Goal: Task Accomplishment & Management: Use online tool/utility

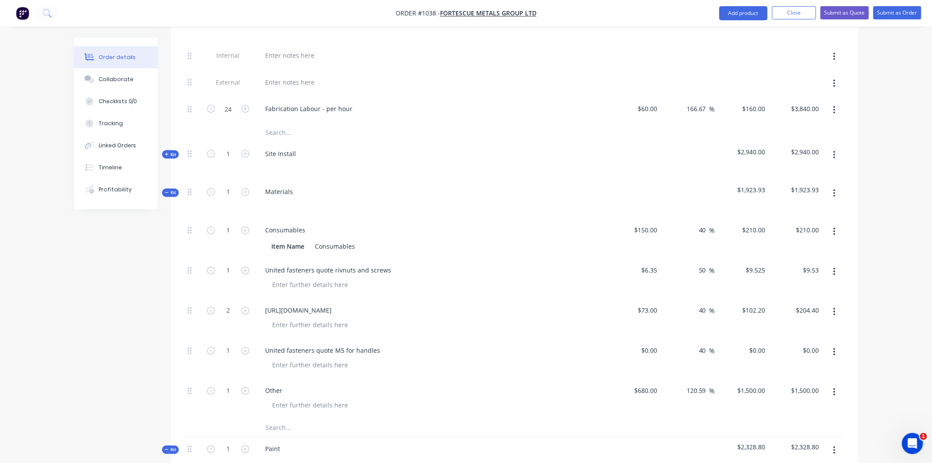
scroll to position [538, 0]
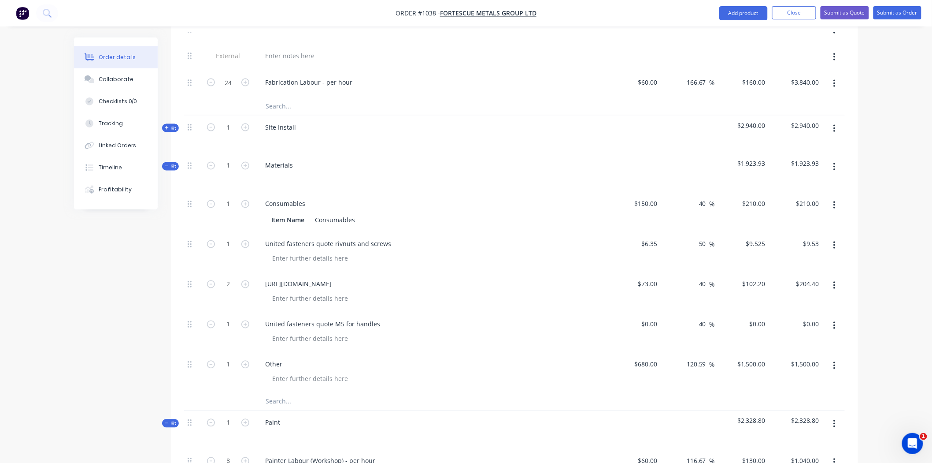
click at [278, 393] on input "text" at bounding box center [353, 402] width 176 height 18
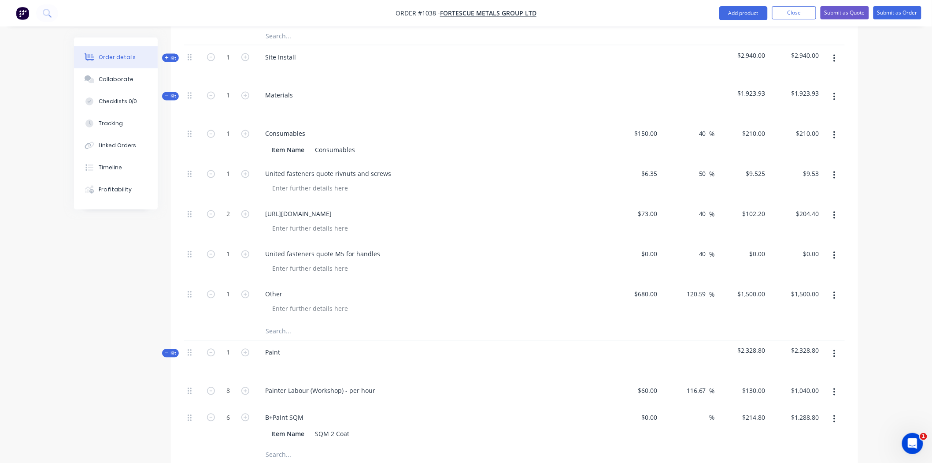
scroll to position [587, 0]
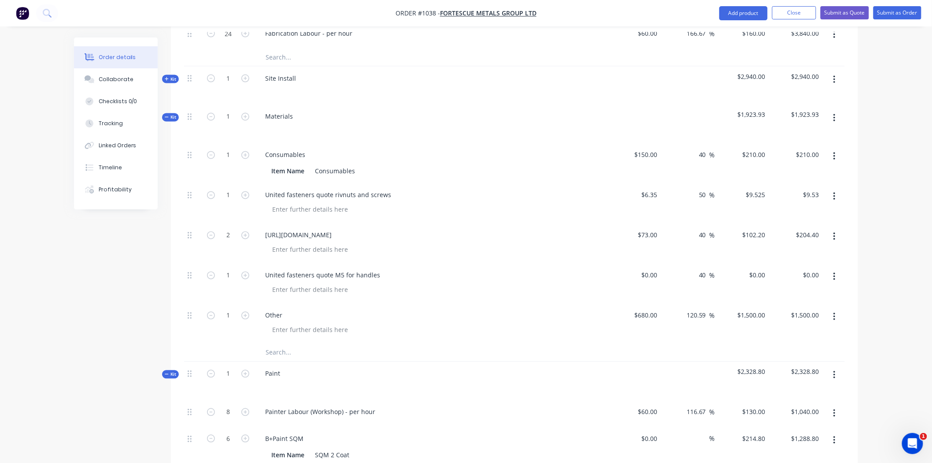
click at [274, 344] on input "text" at bounding box center [353, 353] width 176 height 18
type input "Infrabuild quote"
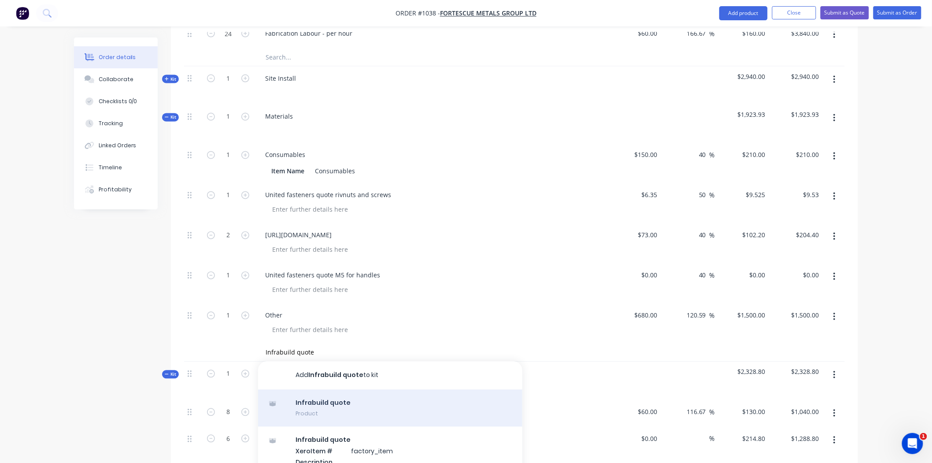
click at [338, 390] on div "Infrabuild quote Product" at bounding box center [390, 408] width 264 height 37
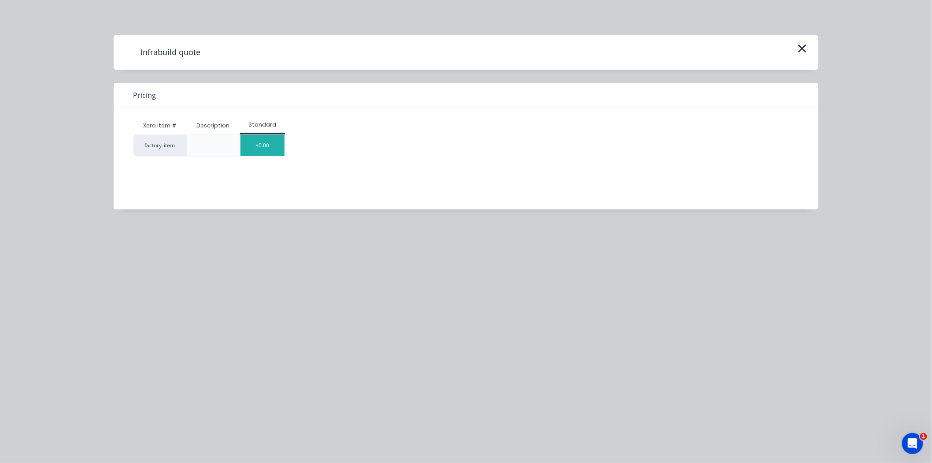
click at [258, 146] on div "$0.00" at bounding box center [263, 145] width 44 height 21
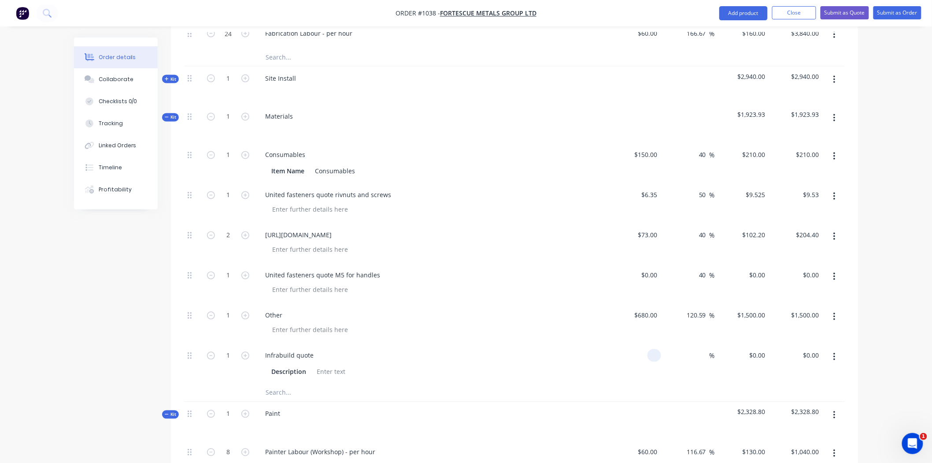
click at [658, 349] on input at bounding box center [656, 355] width 10 height 13
type input "$96.84"
click at [697, 349] on div "%" at bounding box center [705, 355] width 19 height 13
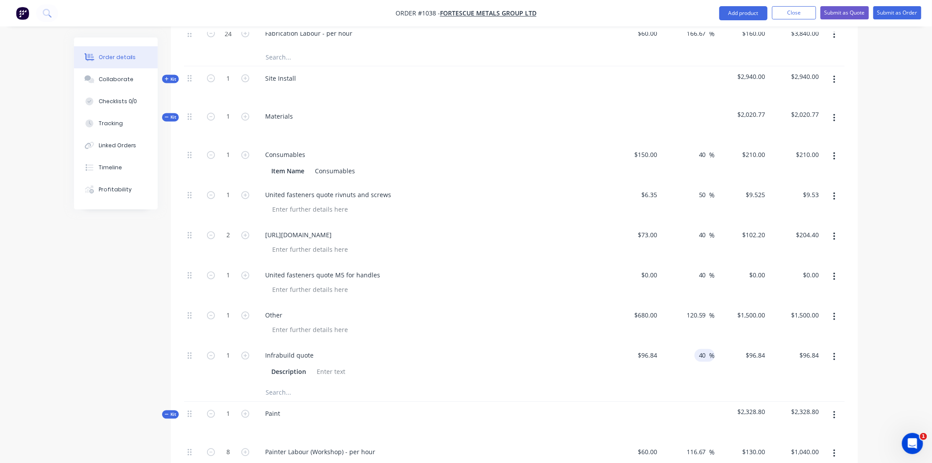
type input "40"
type input "$135.576"
type input "$135.58"
click at [604, 386] on div at bounding box center [514, 393] width 661 height 18
click at [117, 98] on div "Checklists 0/0" at bounding box center [118, 101] width 39 height 8
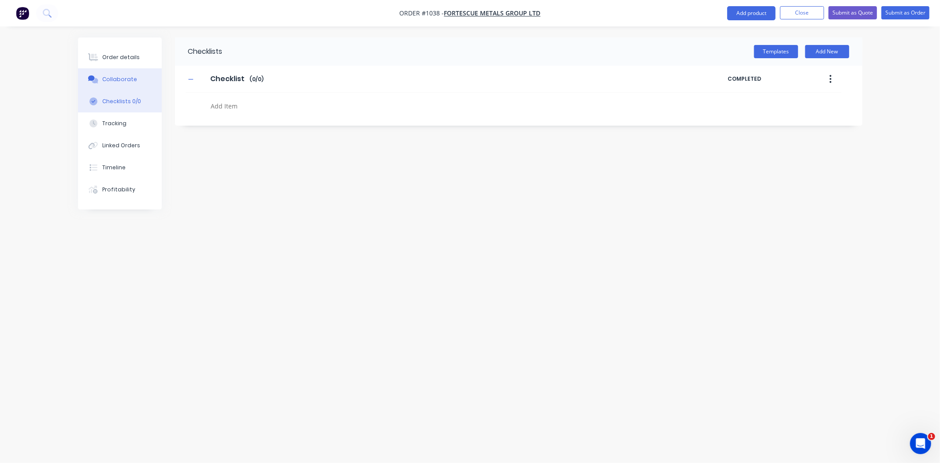
click at [116, 77] on div "Collaborate" at bounding box center [119, 79] width 35 height 8
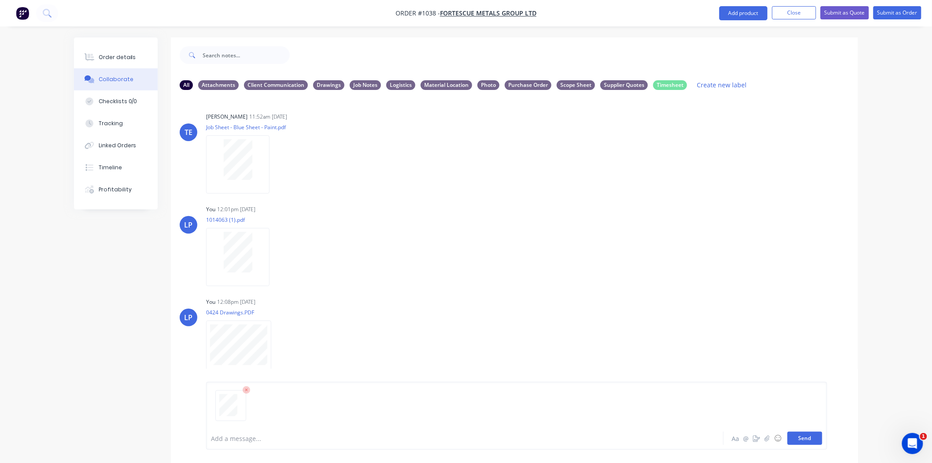
click at [811, 437] on button "Send" at bounding box center [805, 437] width 35 height 13
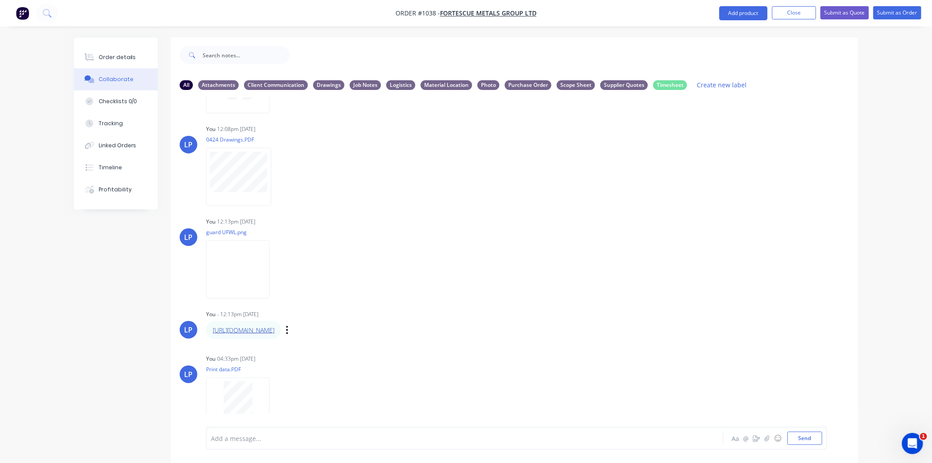
scroll to position [185, 0]
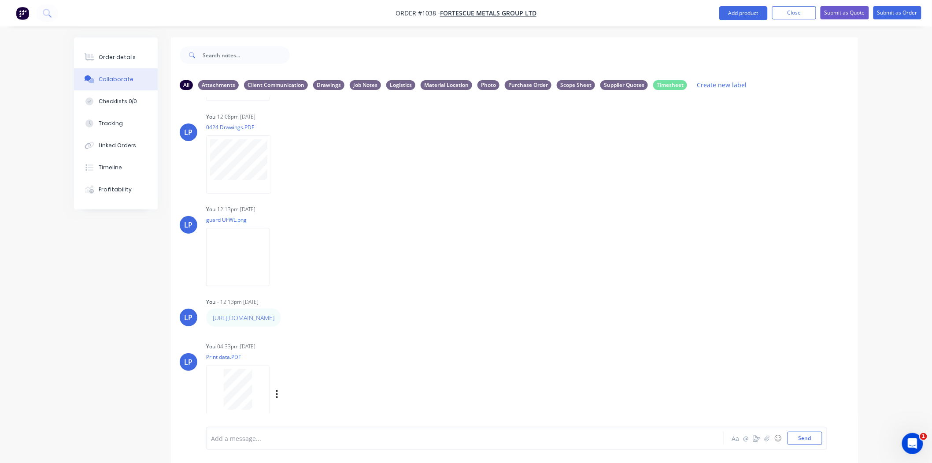
click at [275, 393] on div "Labels Download Delete" at bounding box center [322, 394] width 99 height 13
click at [278, 393] on button "button" at bounding box center [277, 394] width 4 height 13
click at [297, 372] on button "Labels" at bounding box center [335, 375] width 99 height 20
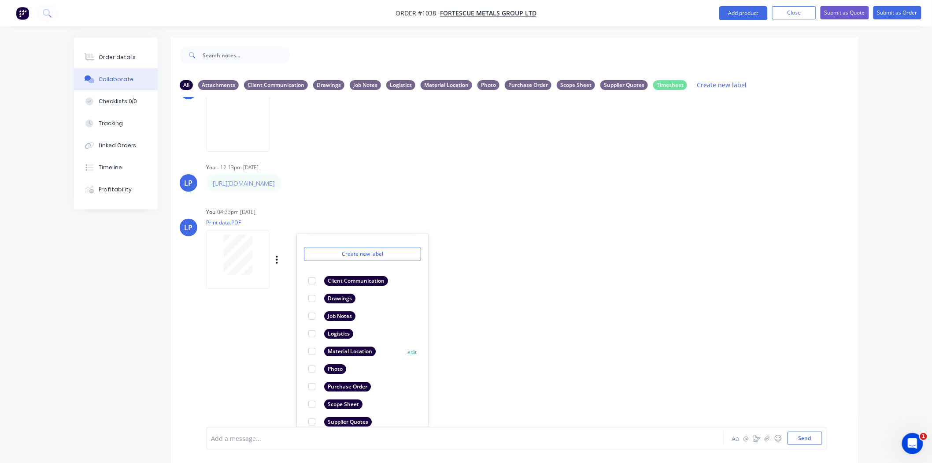
scroll to position [51, 0]
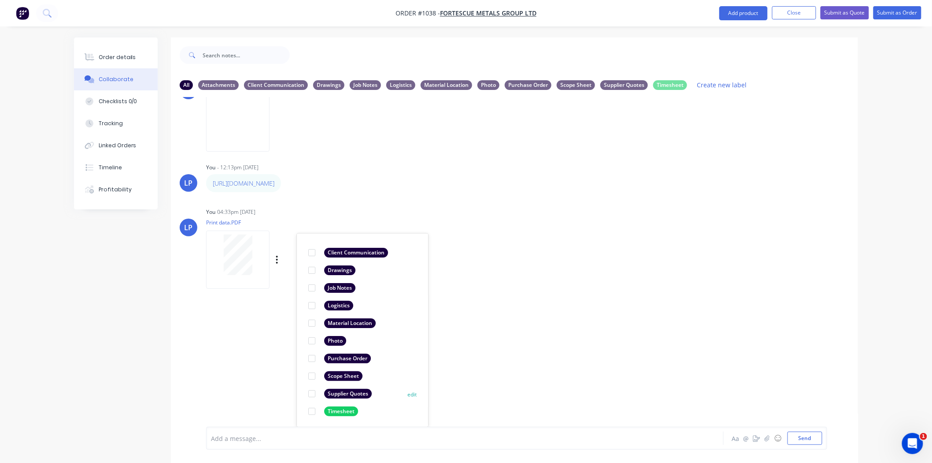
click at [313, 390] on div at bounding box center [312, 394] width 18 height 18
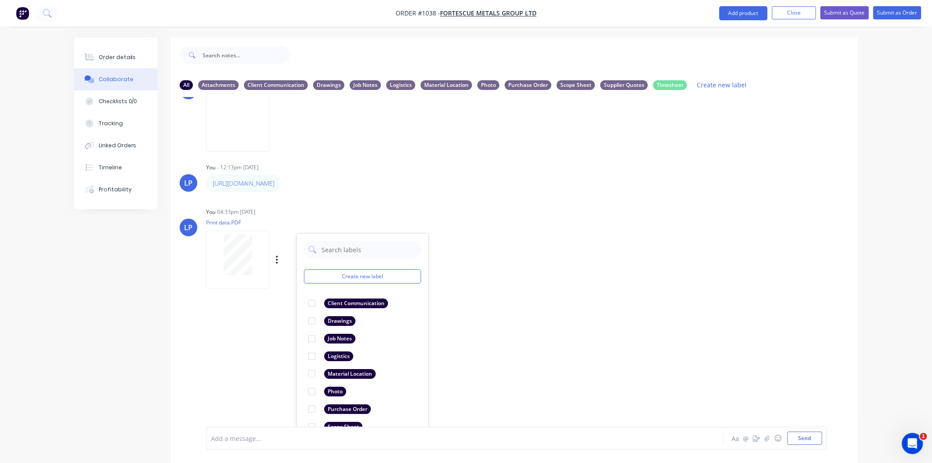
click at [512, 333] on div "[PERSON_NAME] 11:52am [DATE] Job Sheet - Blue Sheet - Paint.pdf Labels Download…" at bounding box center [514, 262] width 687 height 330
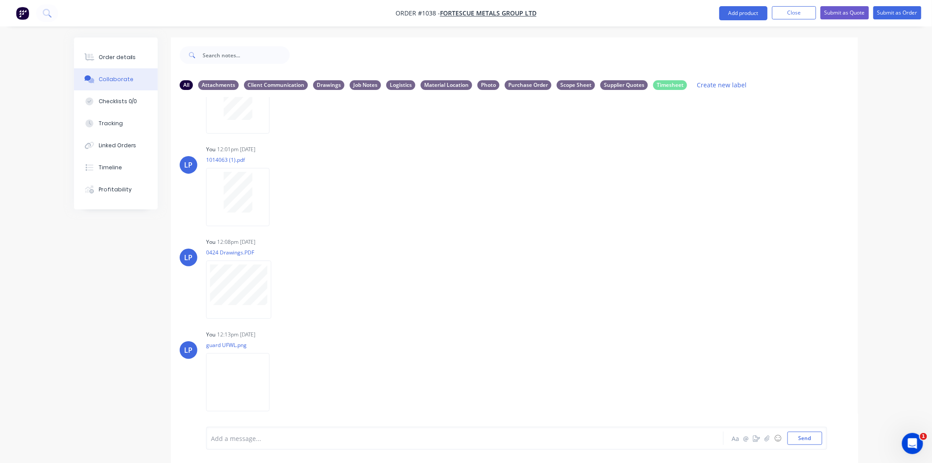
scroll to position [185, 0]
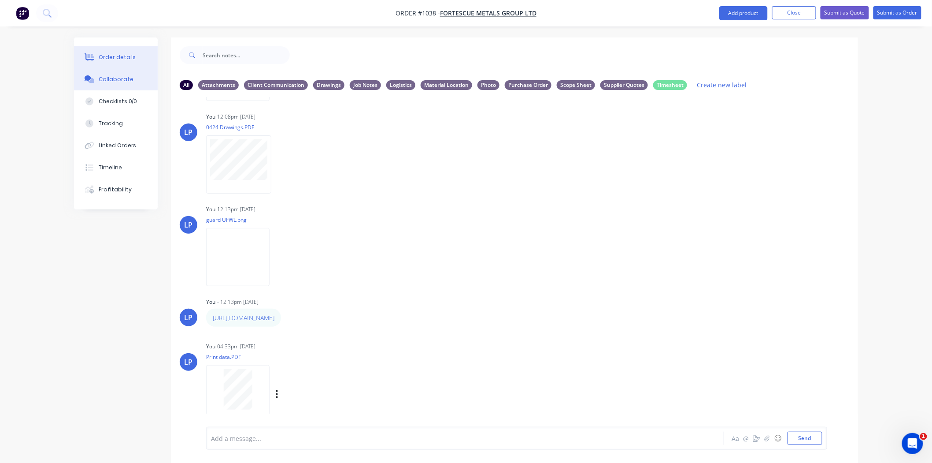
click at [131, 53] on div "Order details" at bounding box center [117, 57] width 37 height 8
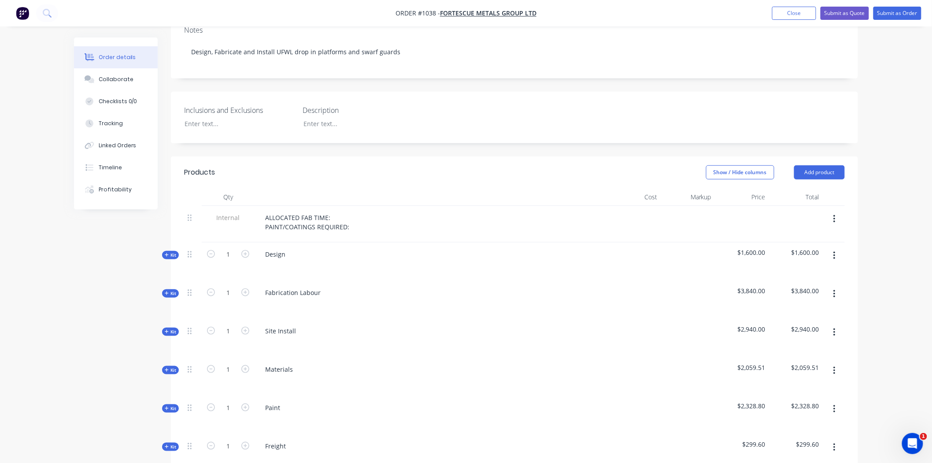
scroll to position [196, 0]
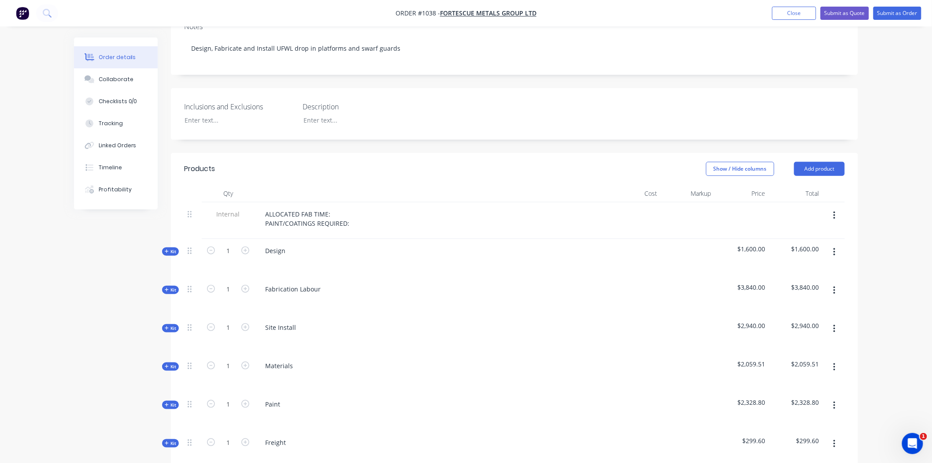
click at [170, 363] on span "Kit" at bounding box center [170, 366] width 11 height 7
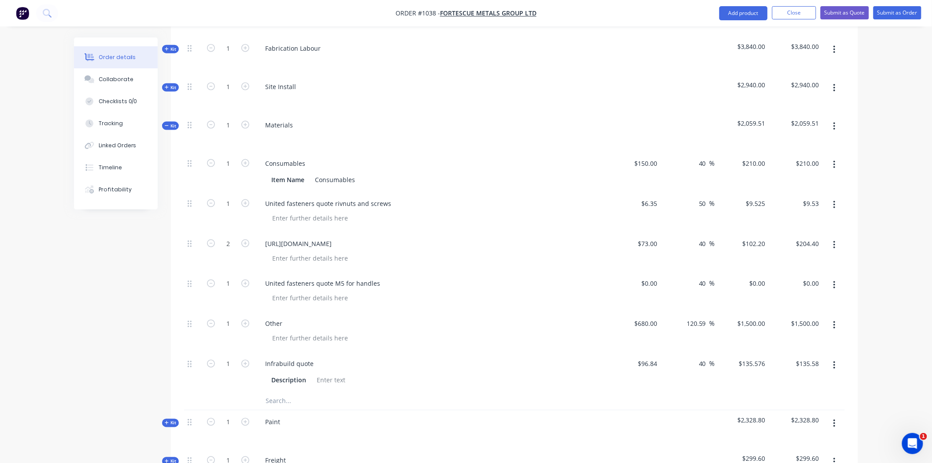
scroll to position [441, 0]
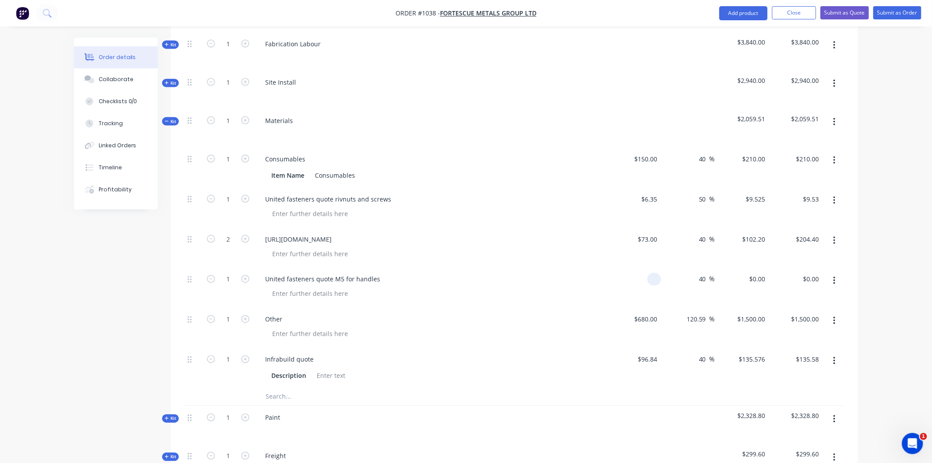
drag, startPoint x: 658, startPoint y: 266, endPoint x: 636, endPoint y: 264, distance: 22.1
click at [636, 267] on div at bounding box center [634, 287] width 54 height 40
type input "$5.33"
type input "$7.462"
type input "$7.46"
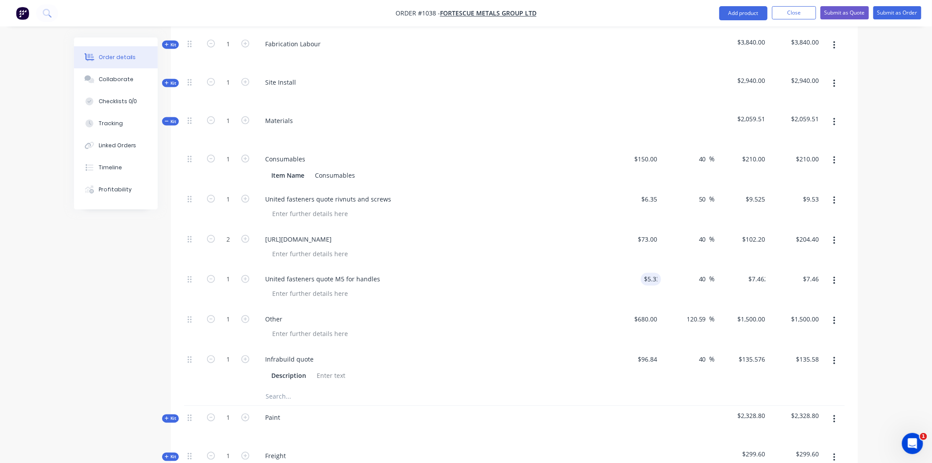
click at [693, 289] on div "40 40 %" at bounding box center [688, 287] width 54 height 40
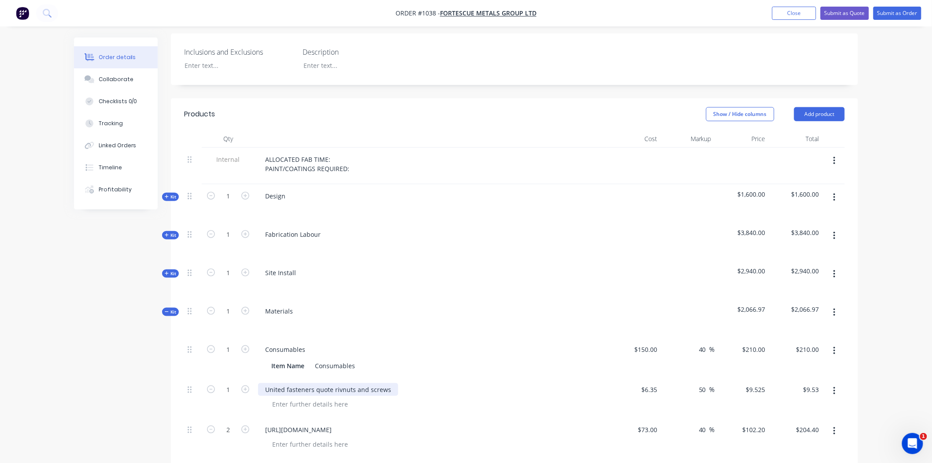
scroll to position [245, 0]
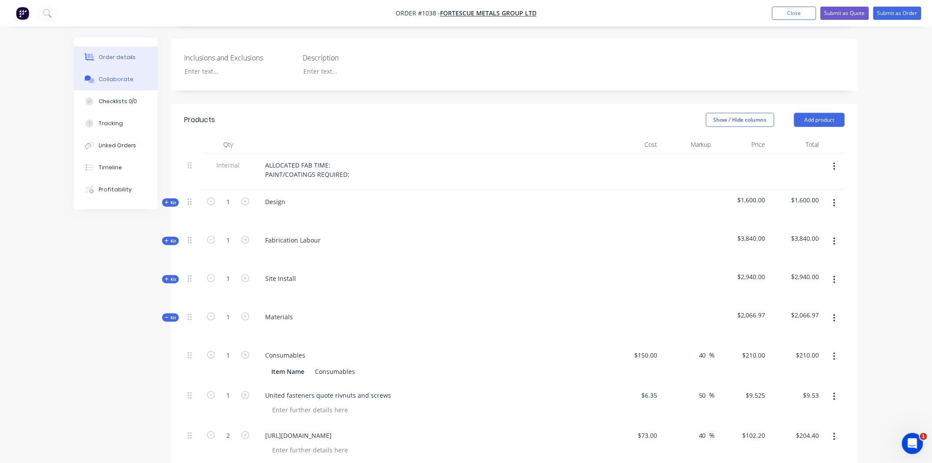
click at [108, 79] on div "Collaborate" at bounding box center [116, 79] width 35 height 8
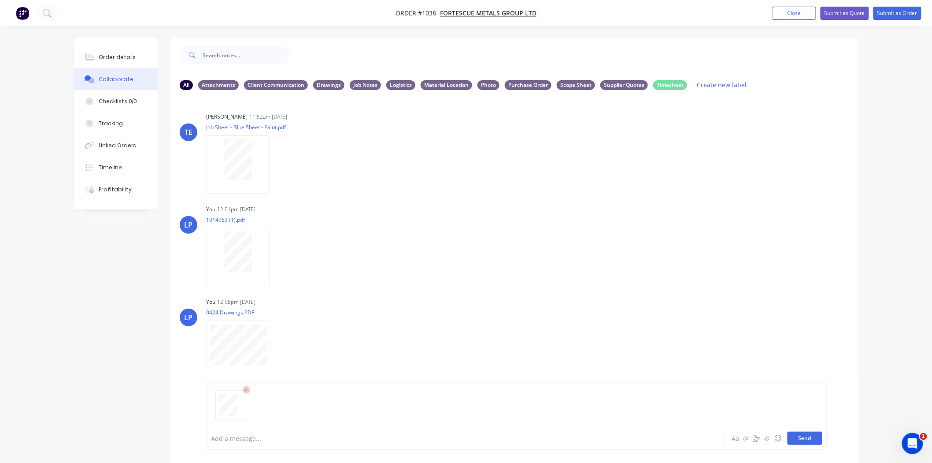
click at [813, 434] on button "Send" at bounding box center [805, 437] width 35 height 13
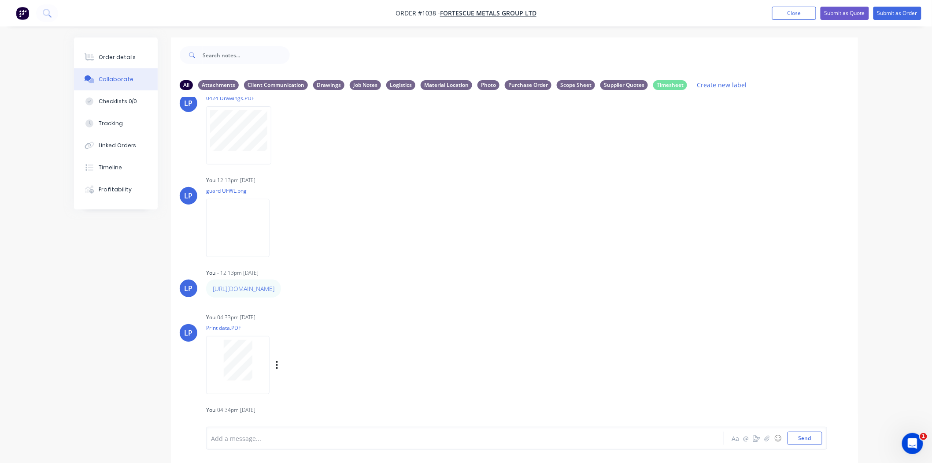
scroll to position [278, 0]
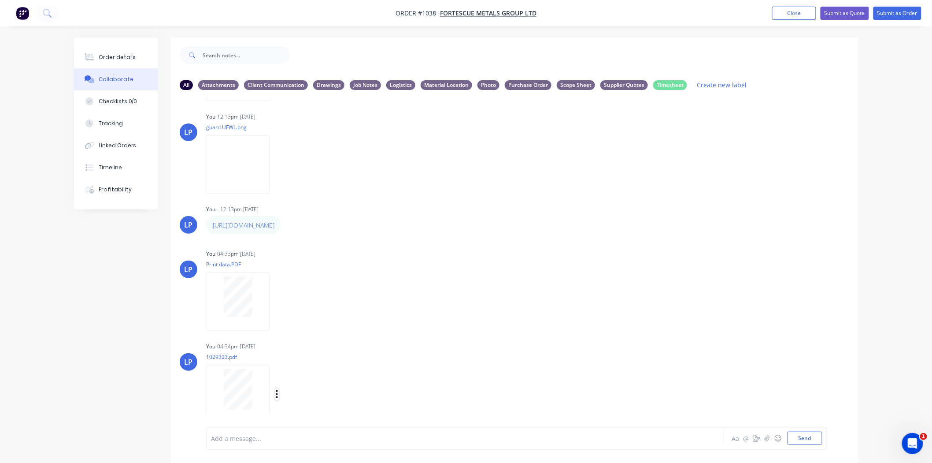
click at [278, 391] on icon "button" at bounding box center [277, 394] width 3 height 10
click at [308, 375] on button "Labels" at bounding box center [335, 375] width 99 height 20
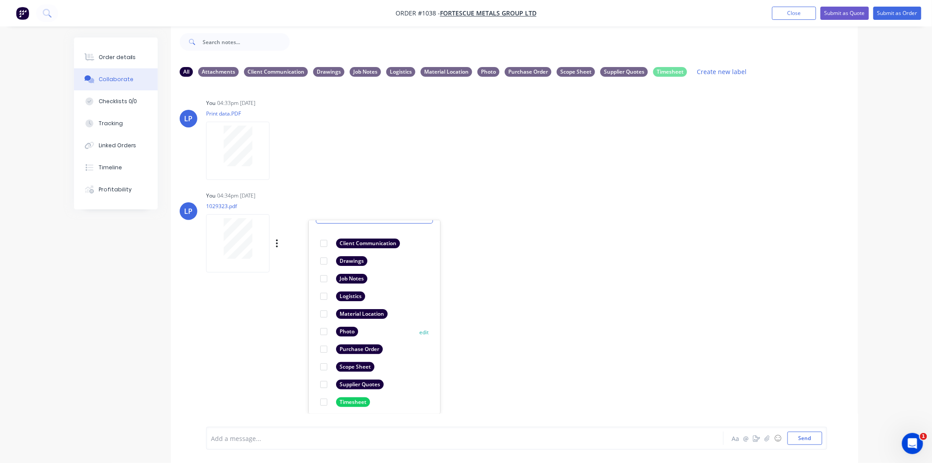
scroll to position [51, 0]
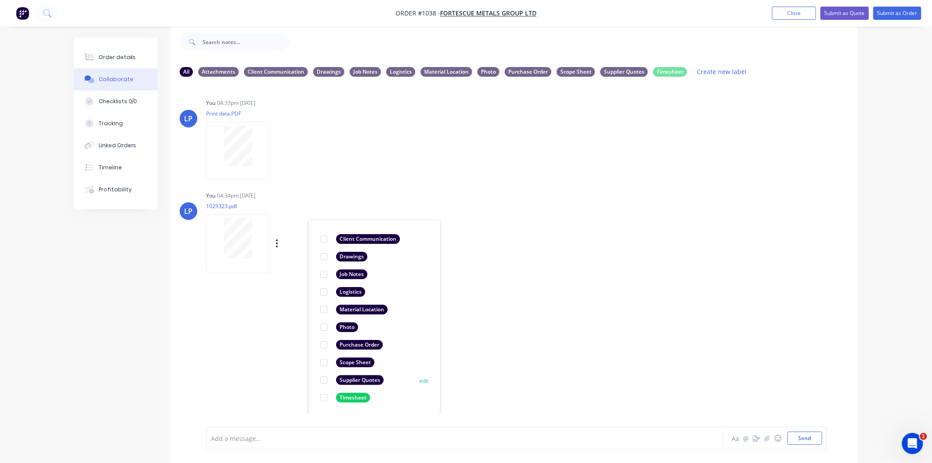
click at [323, 378] on div at bounding box center [324, 380] width 18 height 18
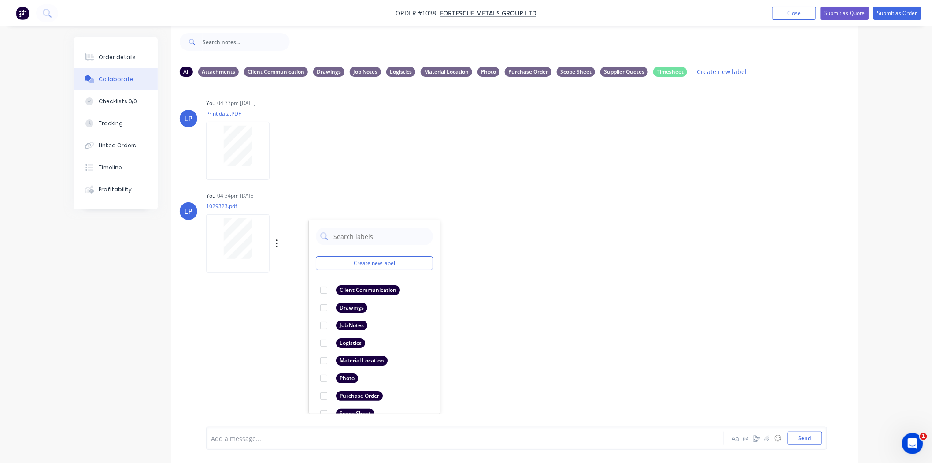
click at [587, 325] on div "[PERSON_NAME] 11:52am [DATE] Job Sheet - Blue Sheet - Paint.pdf Labels Download…" at bounding box center [514, 249] width 687 height 330
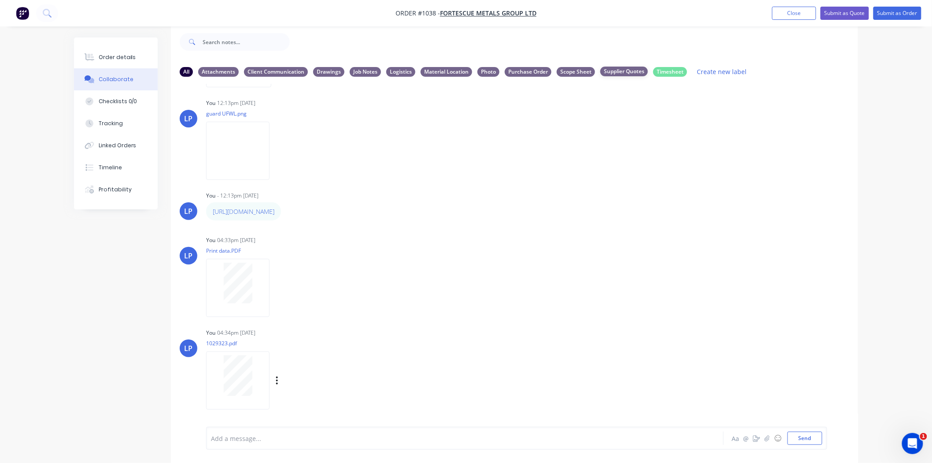
click at [630, 71] on div "Supplier Quotes" at bounding box center [625, 72] width 48 height 10
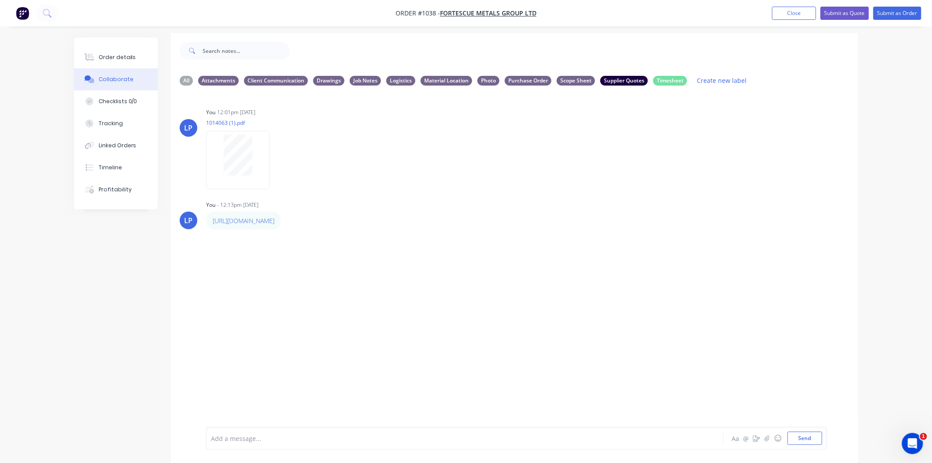
scroll to position [0, 0]
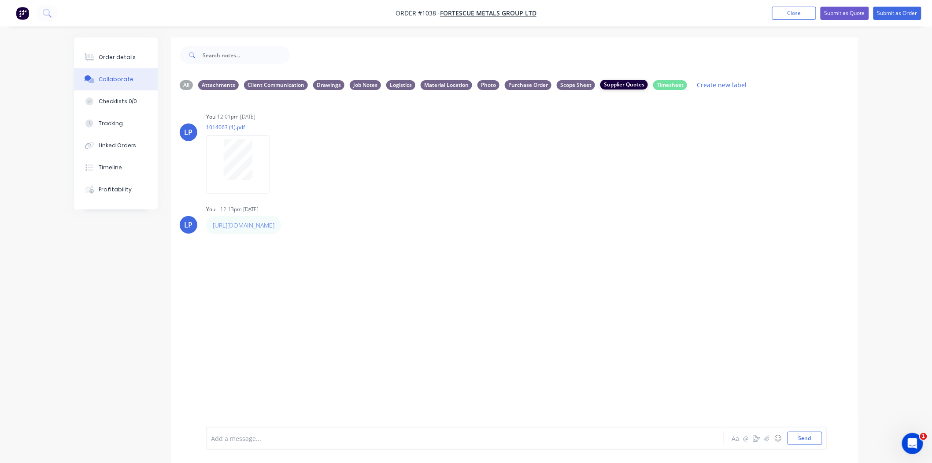
click at [632, 85] on div "Supplier Quotes" at bounding box center [625, 85] width 48 height 10
click at [276, 163] on icon "button" at bounding box center [277, 165] width 3 height 10
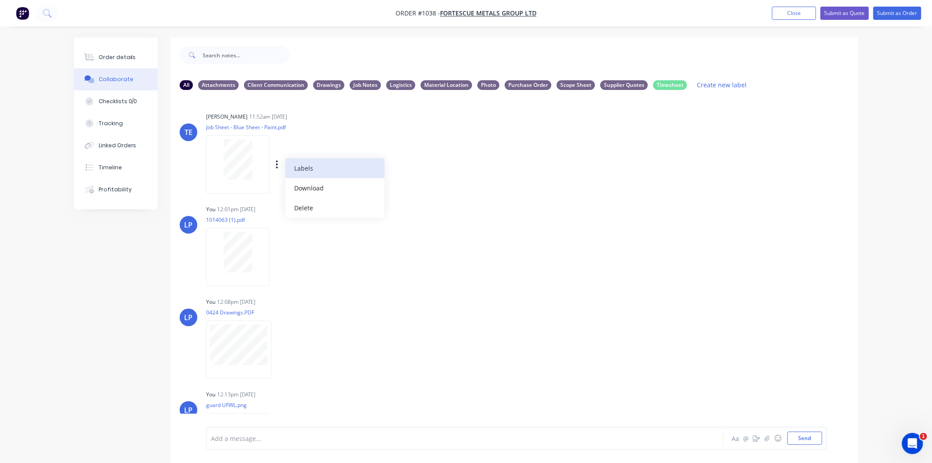
click at [296, 171] on button "Labels" at bounding box center [335, 168] width 99 height 20
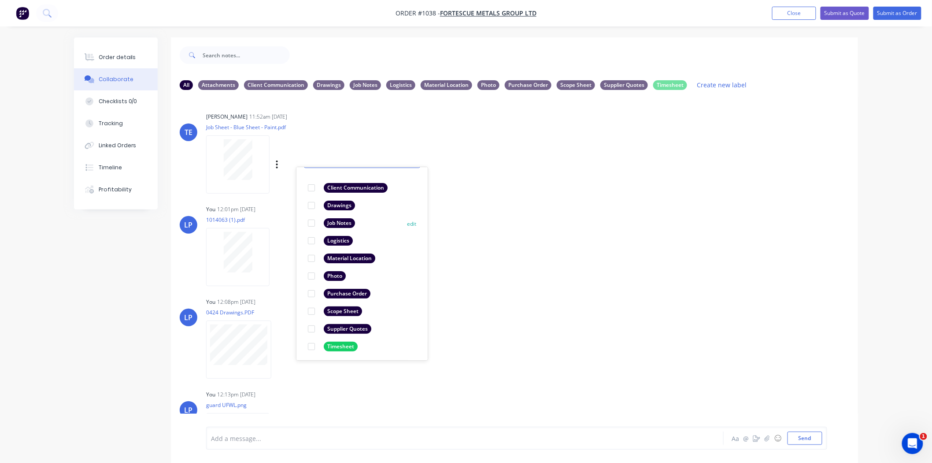
scroll to position [51, 0]
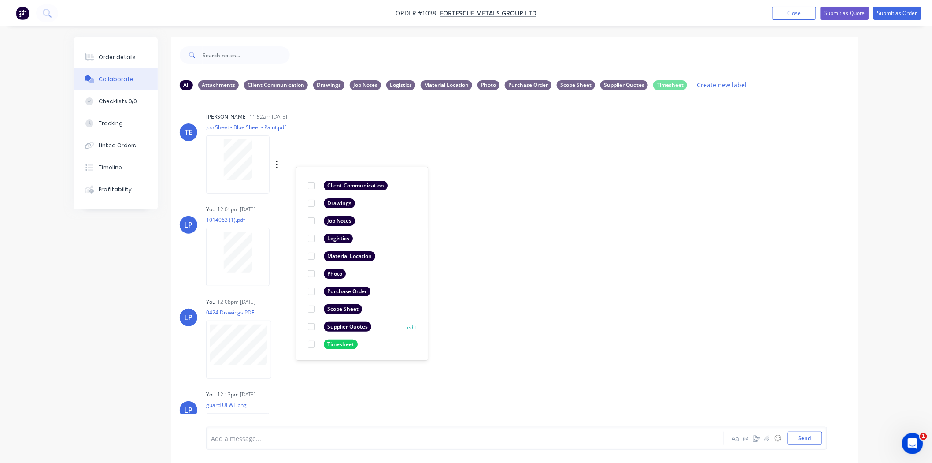
click at [312, 326] on div at bounding box center [312, 327] width 18 height 18
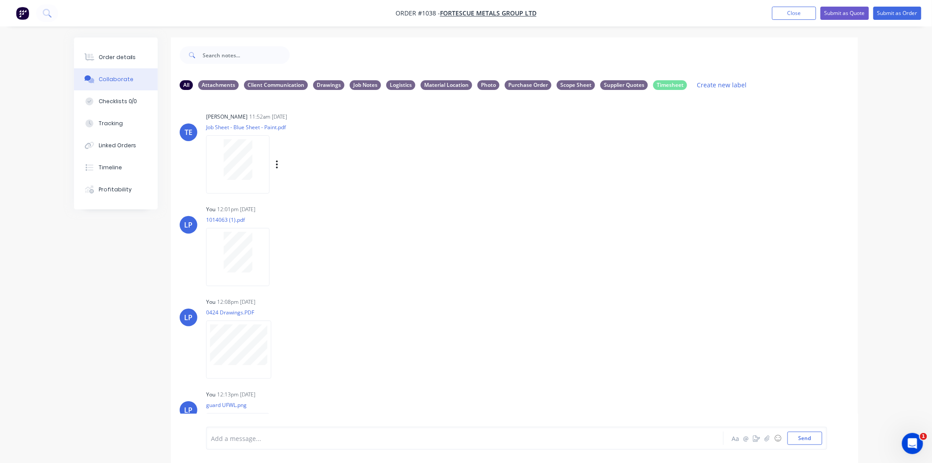
click at [540, 284] on div "[PERSON_NAME] 11:52am [DATE] Job Sheet - Blue Sheet - Paint.pdf Labels Download…" at bounding box center [514, 262] width 687 height 330
click at [280, 164] on div "Labels Download Delete" at bounding box center [322, 164] width 99 height 13
click at [278, 164] on icon "button" at bounding box center [277, 164] width 2 height 8
click at [322, 173] on button "Labels" at bounding box center [335, 168] width 99 height 20
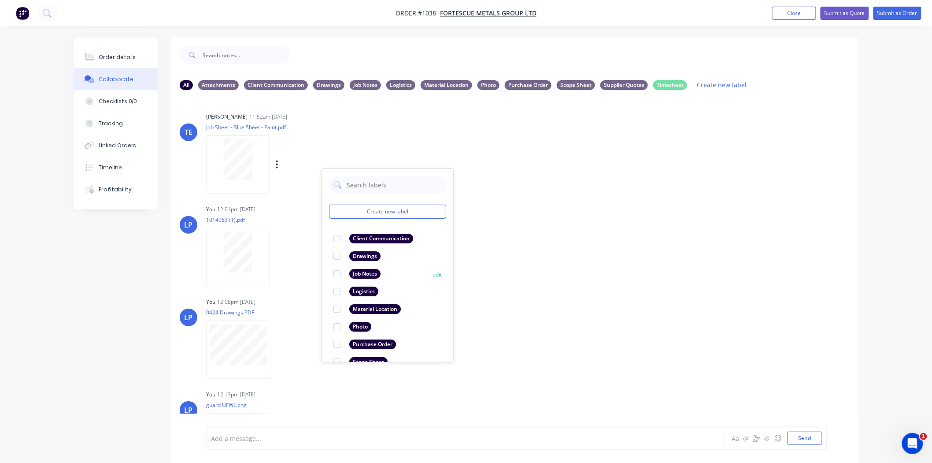
click at [338, 273] on div at bounding box center [337, 274] width 18 height 18
click at [515, 267] on div "LP You 12:01pm [DATE] 1014063 (1).pdf Labels Download Delete" at bounding box center [514, 242] width 687 height 79
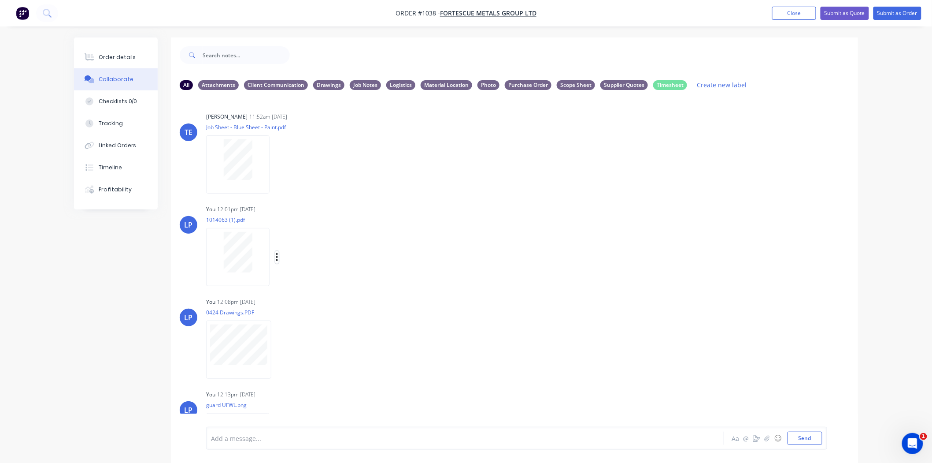
click at [278, 255] on icon "button" at bounding box center [277, 257] width 3 height 10
click at [300, 264] on button "Labels" at bounding box center [335, 261] width 99 height 20
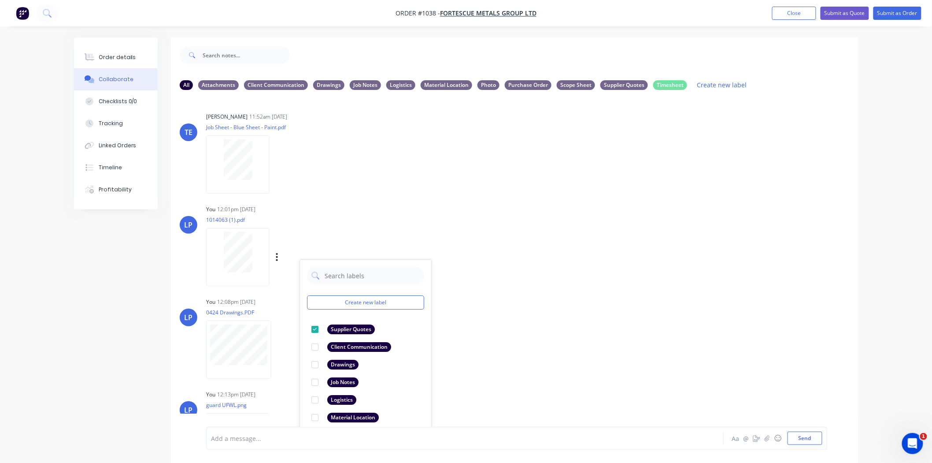
click at [545, 283] on div "[PERSON_NAME] 11:52am [DATE] Job Sheet - Blue Sheet - Paint.pdf Labels Download…" at bounding box center [514, 262] width 687 height 330
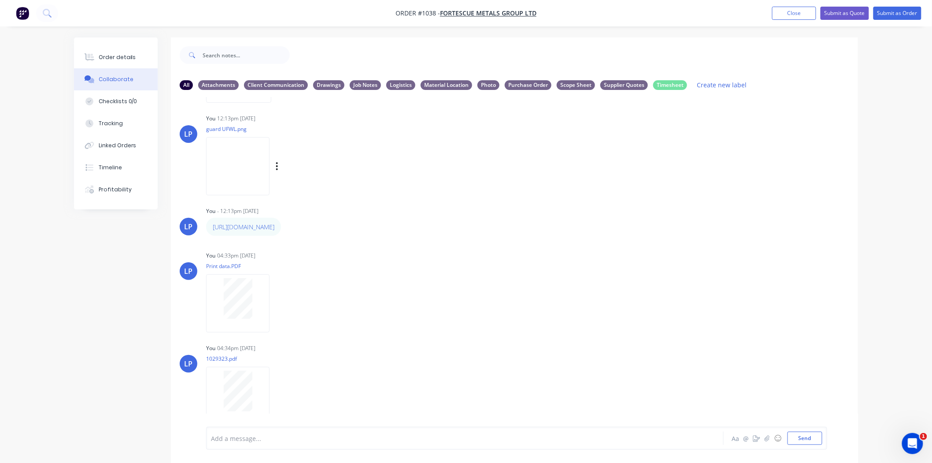
scroll to position [278, 0]
click at [278, 300] on icon "button" at bounding box center [277, 302] width 3 height 10
click at [309, 301] on button "Labels" at bounding box center [335, 305] width 99 height 20
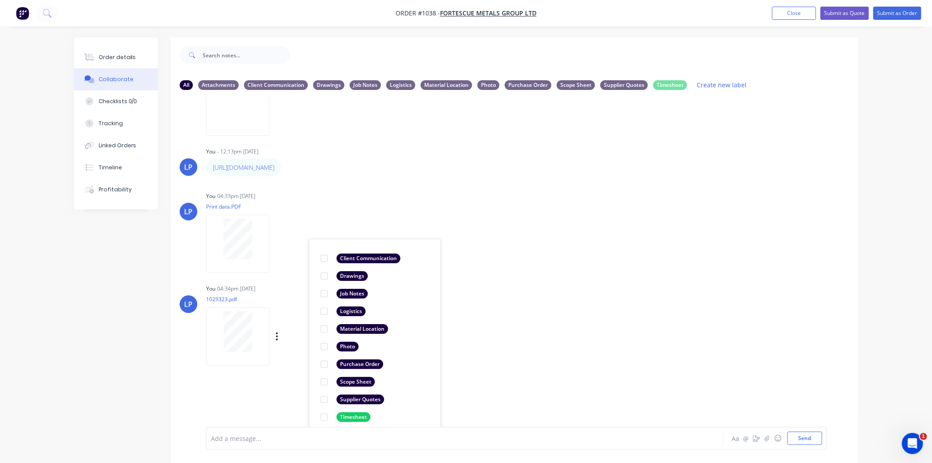
scroll to position [341, 0]
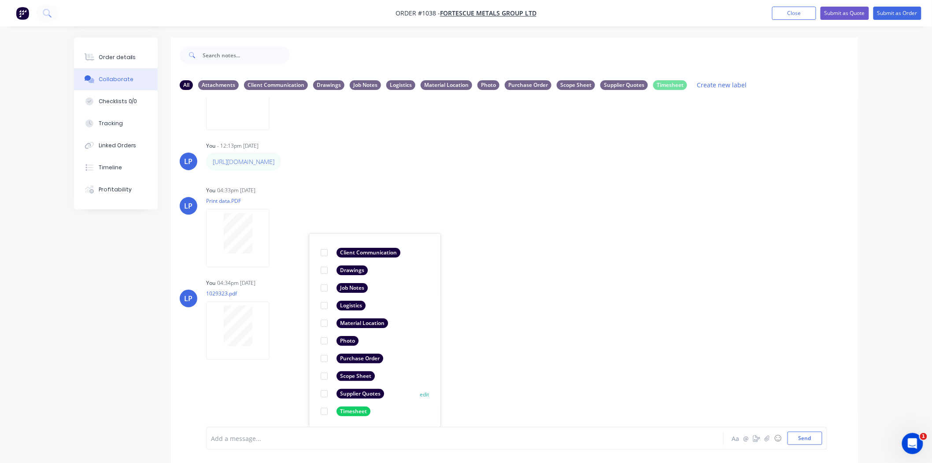
click at [323, 393] on div at bounding box center [325, 394] width 18 height 18
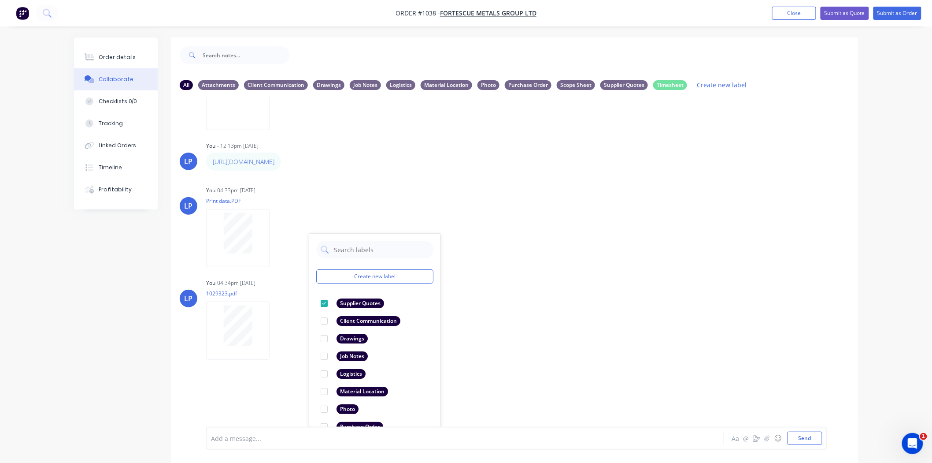
click at [278, 223] on div "Labels Download Delete" at bounding box center [242, 238] width 72 height 66
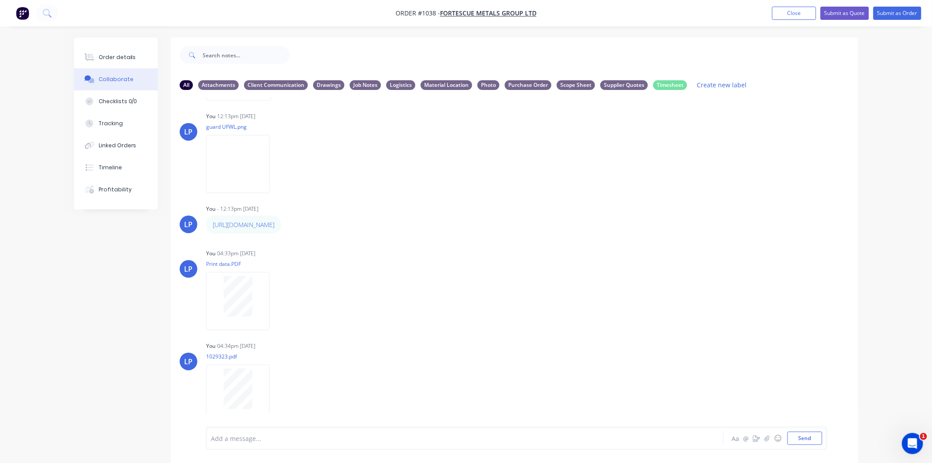
scroll to position [278, 0]
click at [277, 394] on icon "button" at bounding box center [277, 394] width 2 height 8
click at [305, 371] on button "Labels" at bounding box center [335, 375] width 99 height 20
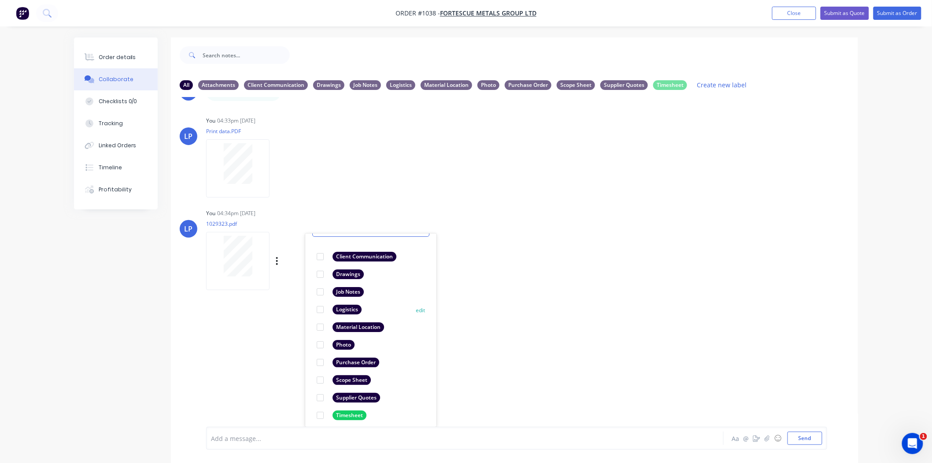
scroll to position [51, 0]
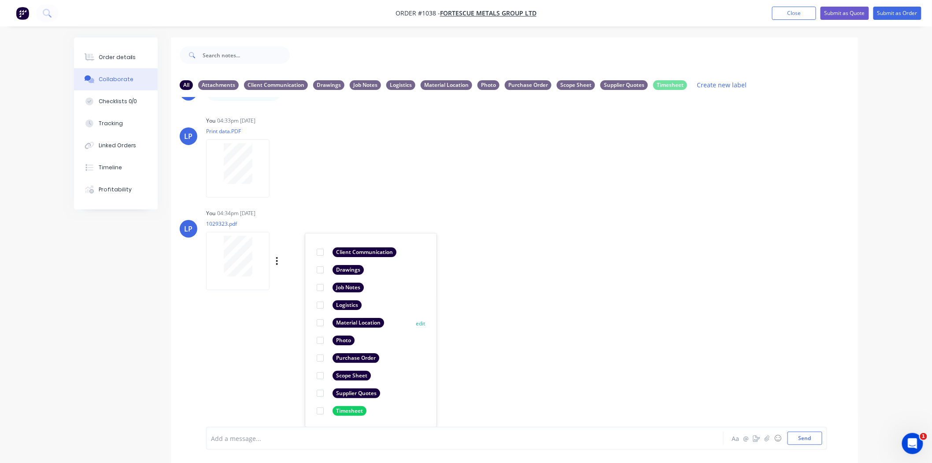
drag, startPoint x: 321, startPoint y: 394, endPoint x: 361, endPoint y: 389, distance: 40.8
click at [322, 394] on div at bounding box center [321, 393] width 18 height 18
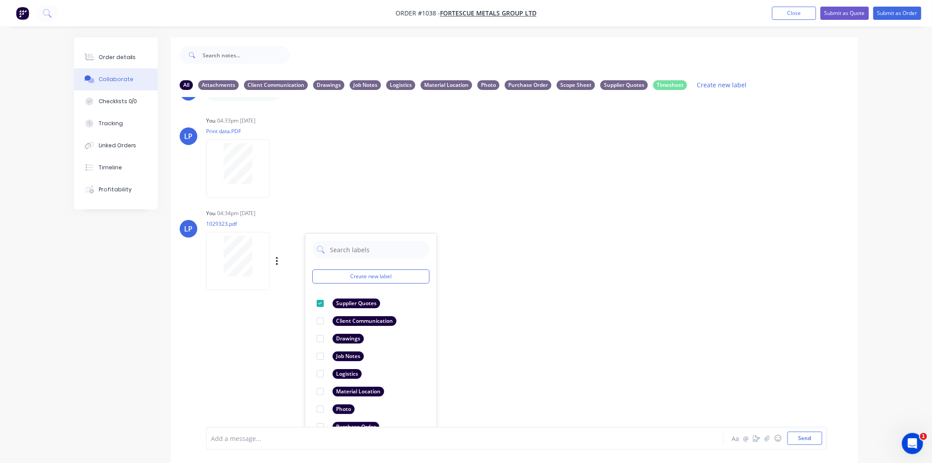
click at [549, 319] on div "[PERSON_NAME] 11:52am [DATE] Job Sheet - Blue Sheet - Paint.pdf Labels Download…" at bounding box center [514, 262] width 687 height 330
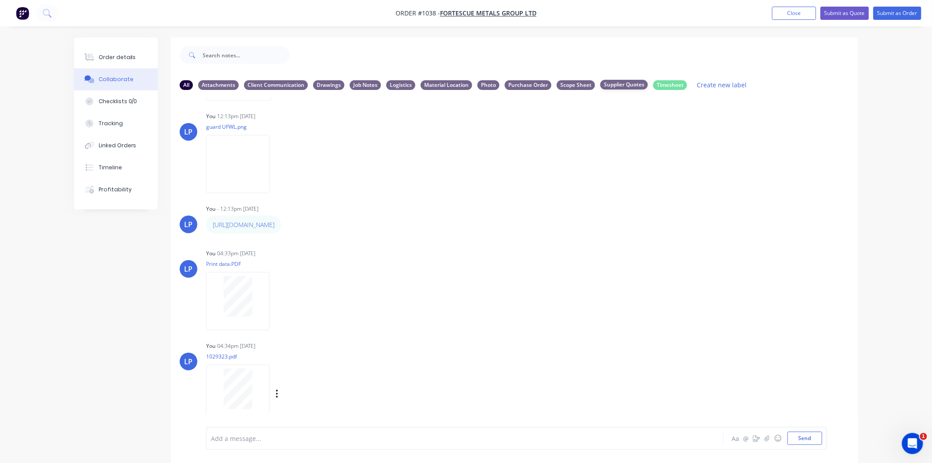
click at [630, 84] on div "Supplier Quotes" at bounding box center [625, 85] width 48 height 10
click at [190, 85] on div "All" at bounding box center [186, 85] width 13 height 10
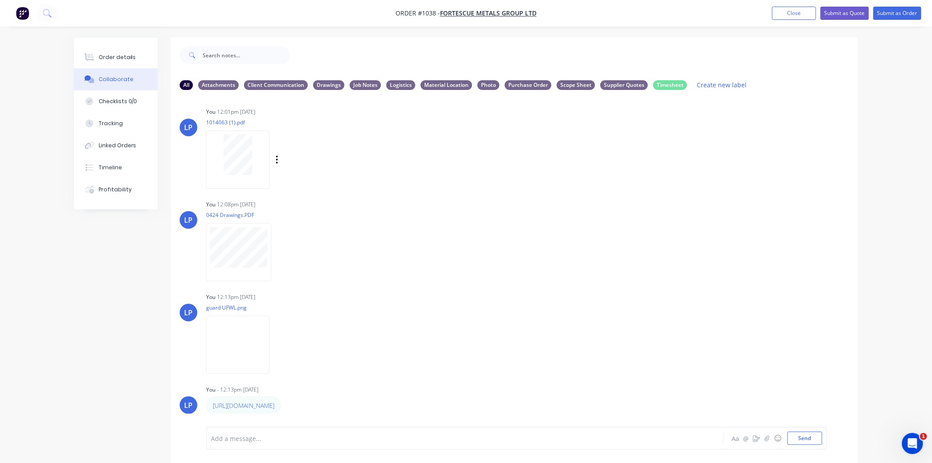
scroll to position [98, 0]
